Goal: Task Accomplishment & Management: Understand process/instructions

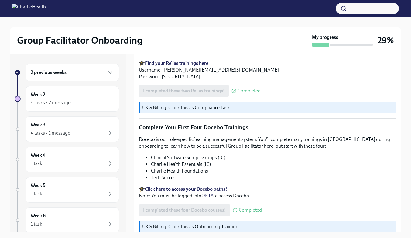
scroll to position [825, 0]
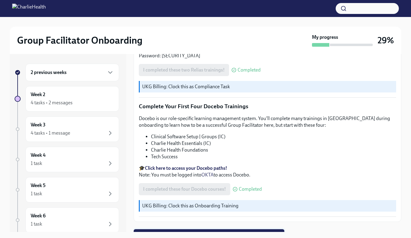
click at [218, 233] on span "Next task : Week Two: Get To Know Your Role (~4 hours to complete)" at bounding box center [209, 236] width 142 height 6
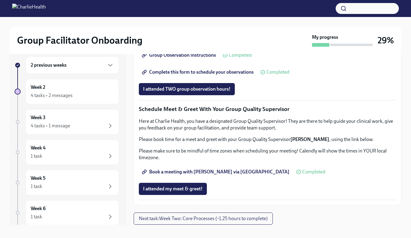
scroll to position [11, 0]
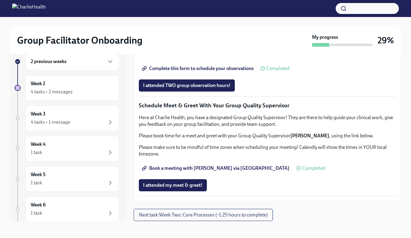
click at [229, 219] on button "Next task : Week Two: Core Processes (~1.25 hours to complete)" at bounding box center [203, 215] width 139 height 12
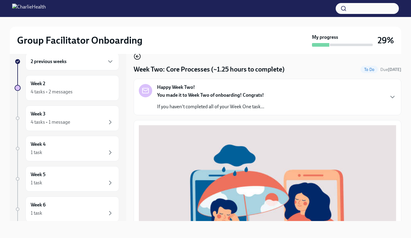
click at [139, 57] on icon "button" at bounding box center [137, 56] width 7 height 7
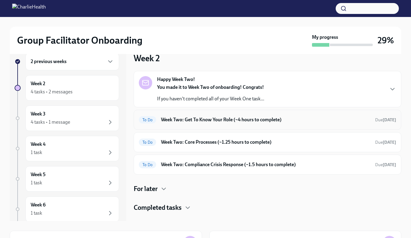
click at [242, 117] on h6 "Week Two: Get To Know Your Role (~4 hours to complete)" at bounding box center [265, 120] width 209 height 7
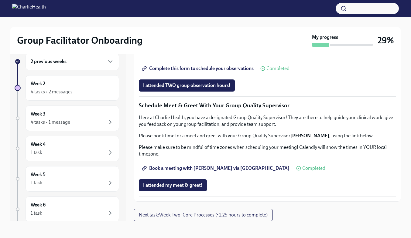
scroll to position [571, 0]
click at [220, 167] on span "Book a meeting with [PERSON_NAME] via [GEOGRAPHIC_DATA]" at bounding box center [216, 169] width 146 height 6
click at [241, 220] on button "Next task : Week Two: Core Processes (~1.25 hours to complete)" at bounding box center [203, 215] width 139 height 12
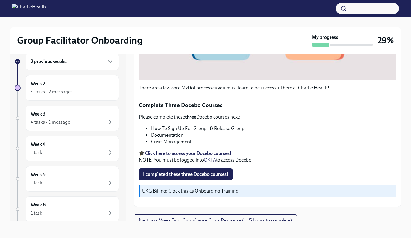
scroll to position [220, 0]
